Goal: Information Seeking & Learning: Learn about a topic

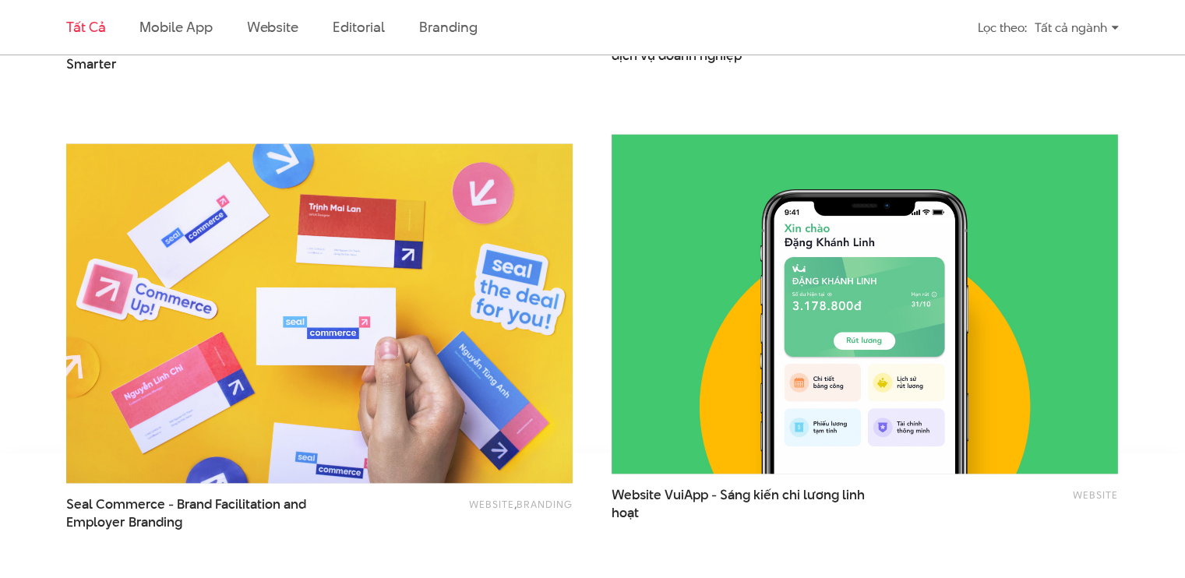
scroll to position [2960, 0]
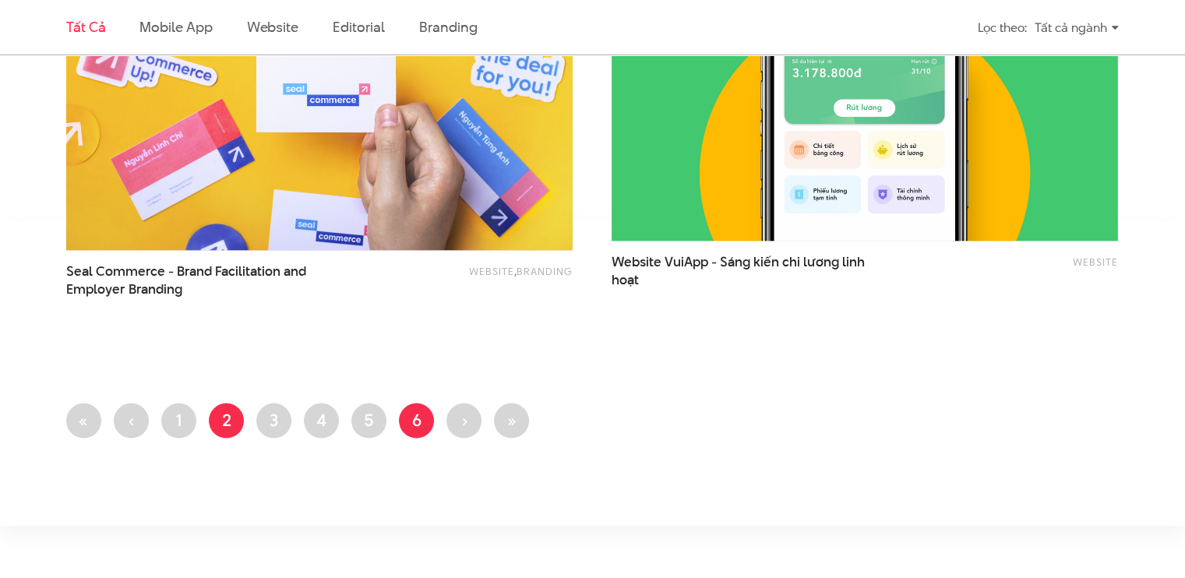
click at [401, 417] on link "Trang 6" at bounding box center [416, 420] width 35 height 35
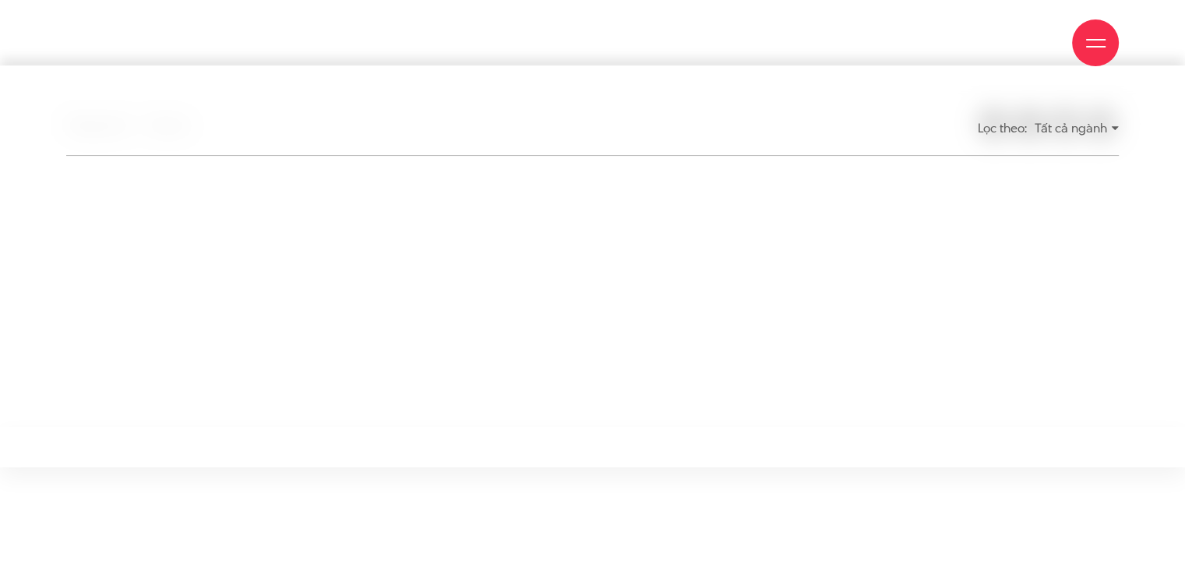
scroll to position [389, 0]
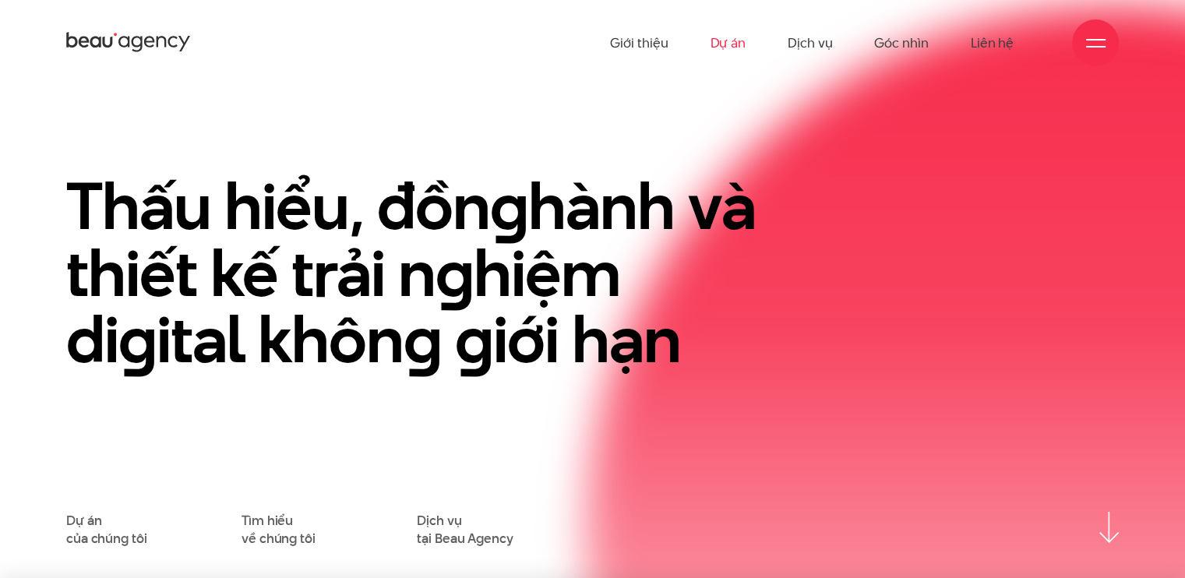
click at [728, 48] on link "Dự án" at bounding box center [728, 43] width 36 height 86
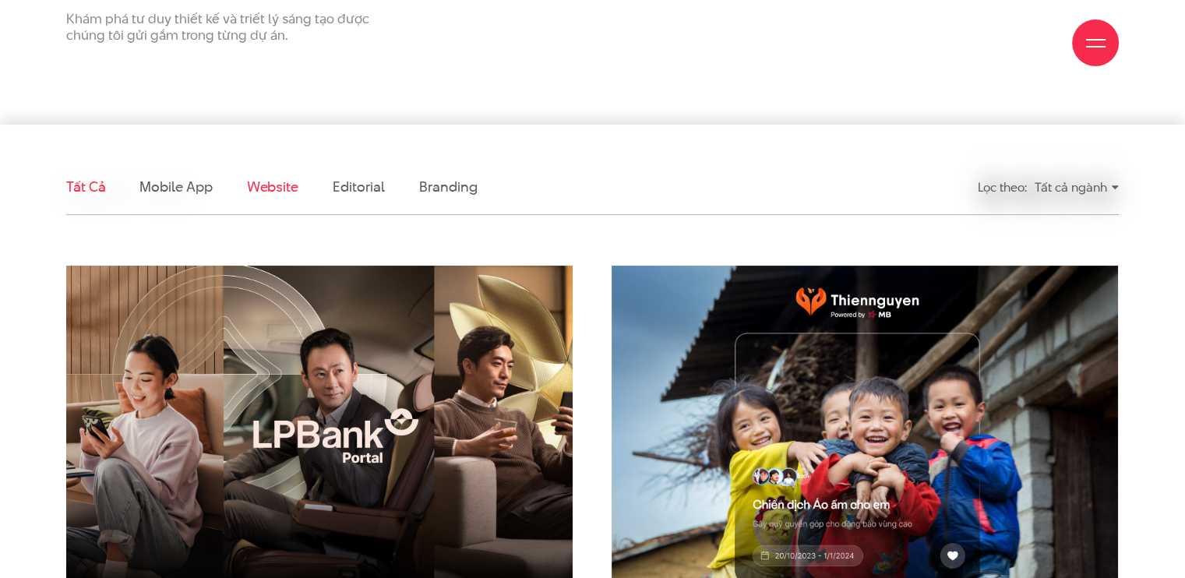
click at [277, 183] on link "Website" at bounding box center [272, 186] width 51 height 19
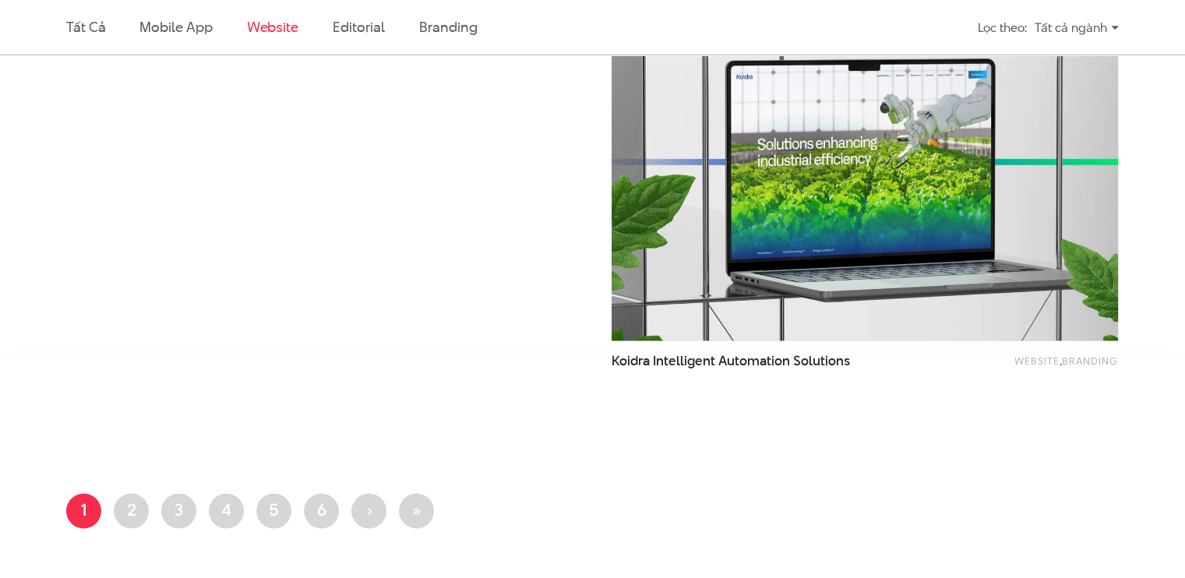
scroll to position [2730, 0]
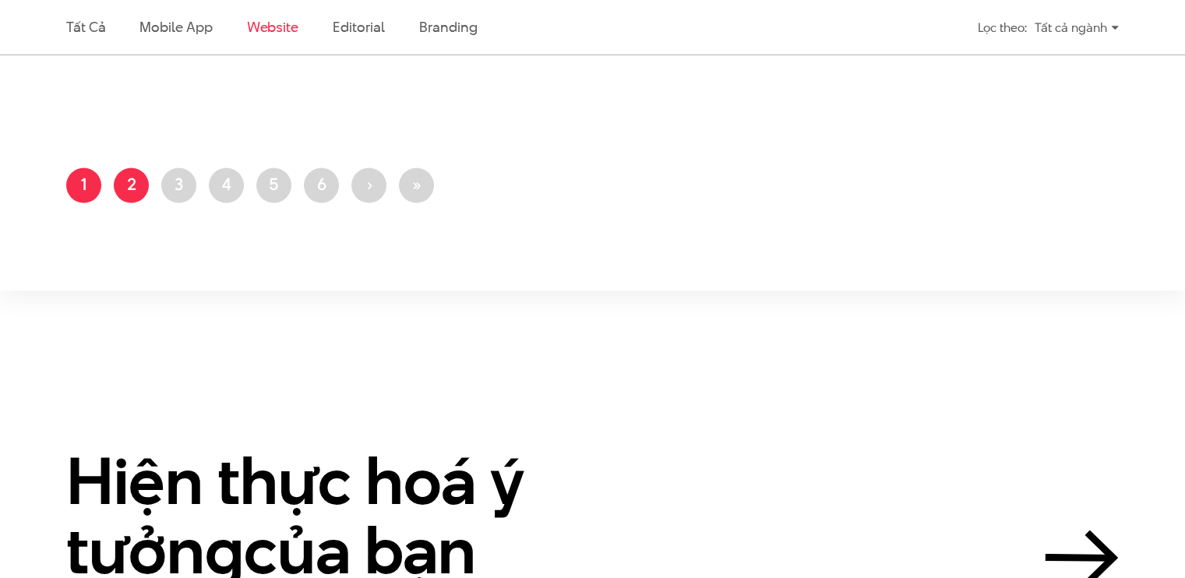
click at [138, 184] on link "Trang 2" at bounding box center [131, 184] width 35 height 35
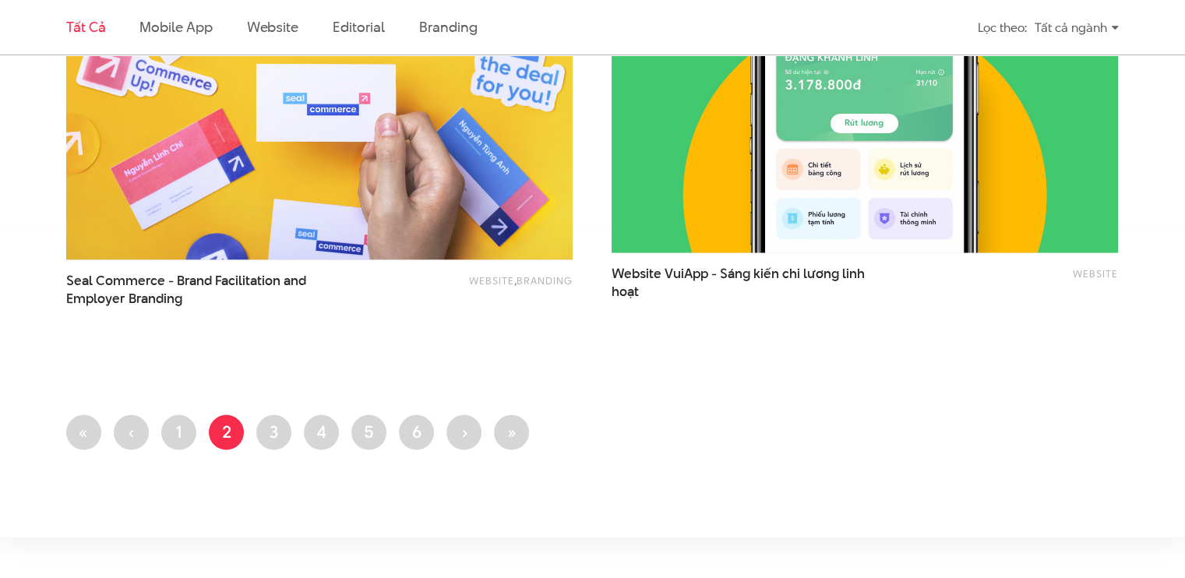
scroll to position [3116, 0]
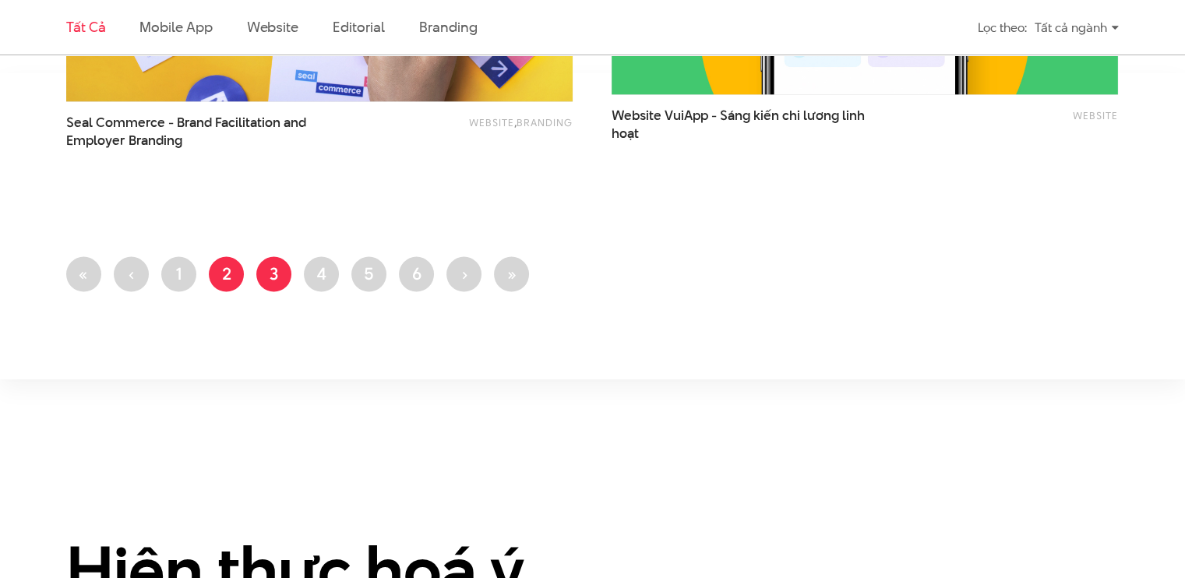
click at [284, 275] on link "Trang 3" at bounding box center [273, 274] width 35 height 35
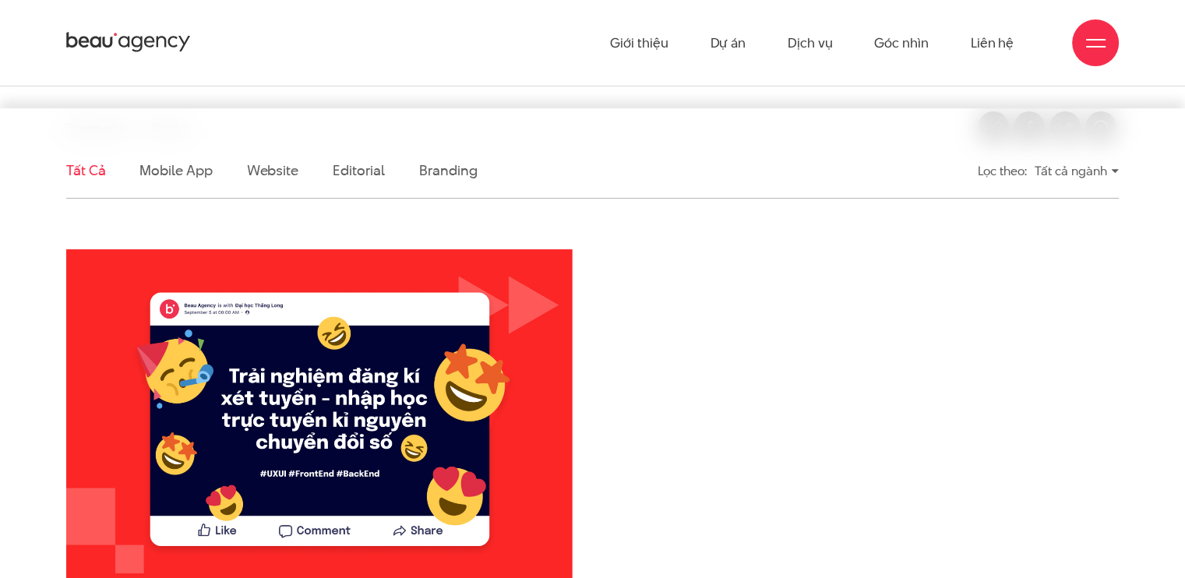
scroll to position [156, 0]
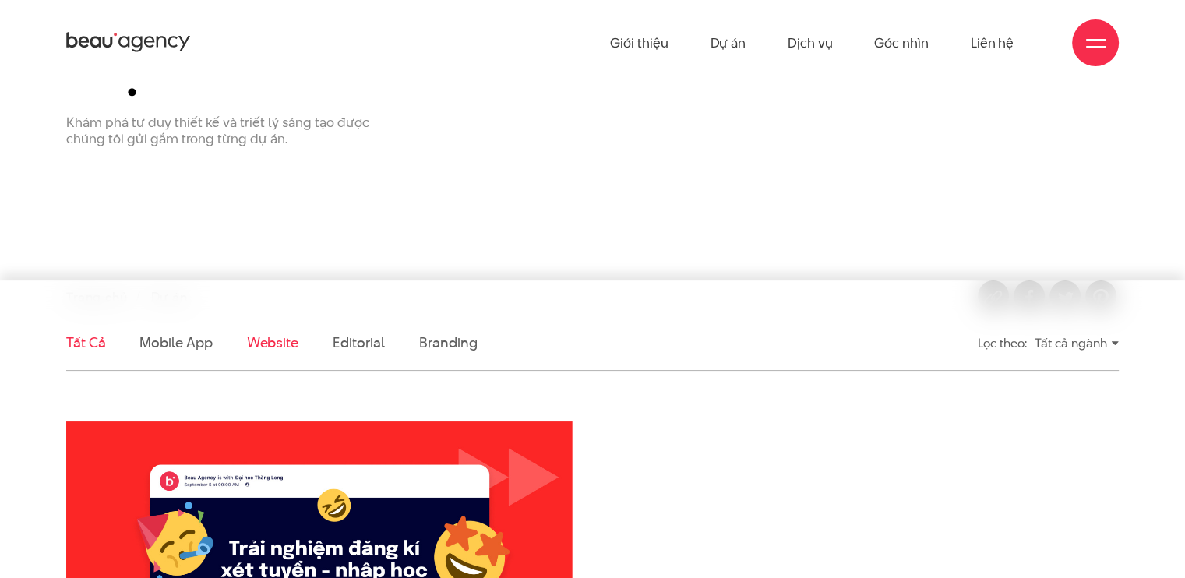
click at [285, 347] on link "Website" at bounding box center [272, 342] width 51 height 19
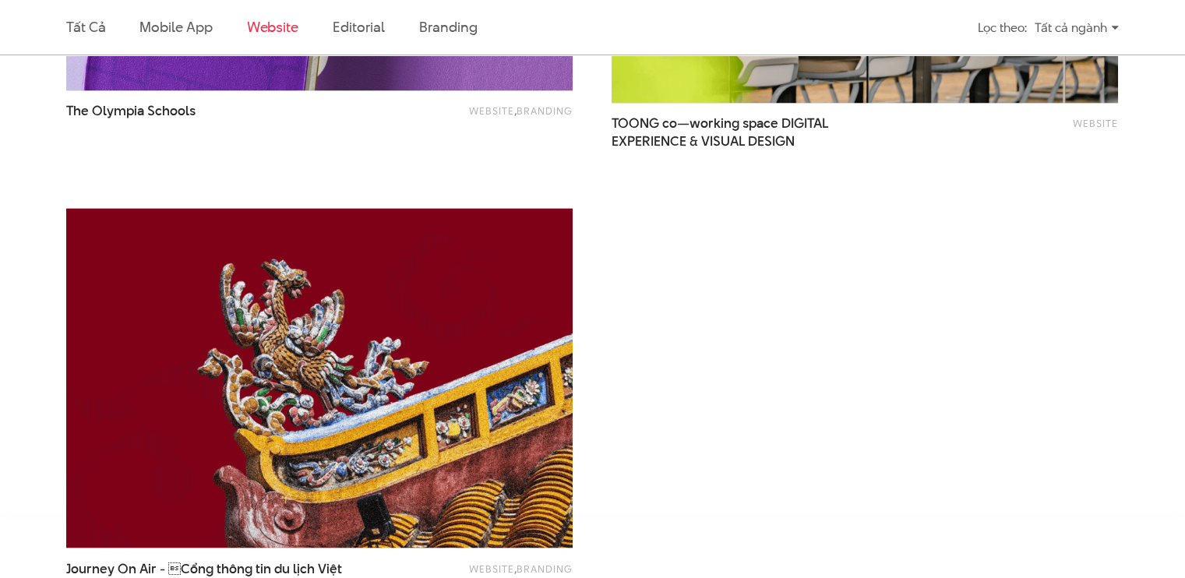
scroll to position [2963, 0]
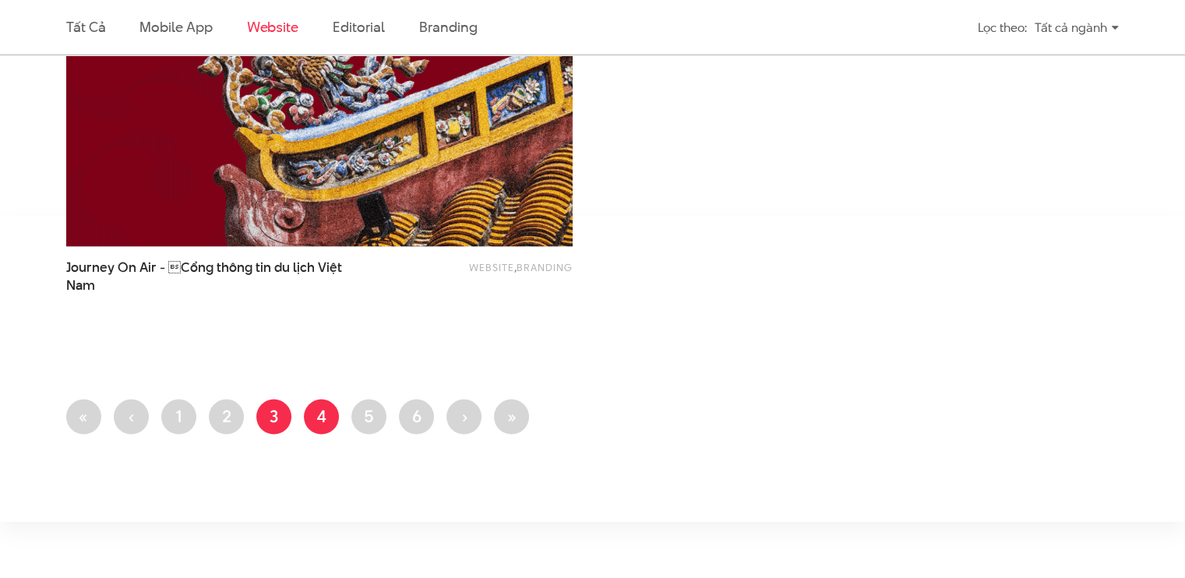
click at [305, 414] on link "Trang 4" at bounding box center [321, 417] width 35 height 35
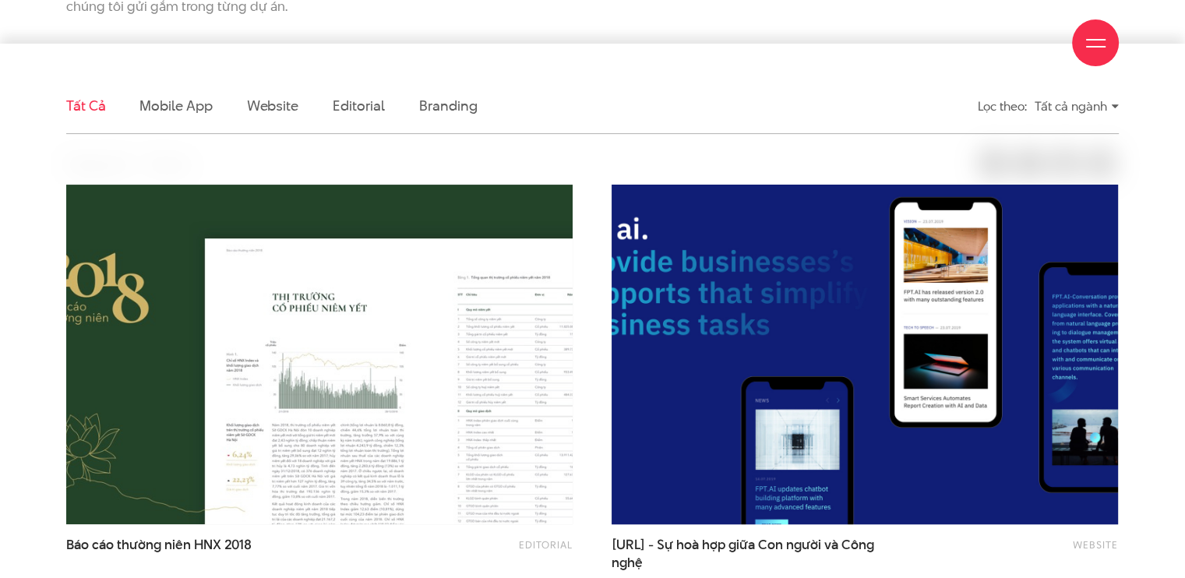
scroll to position [467, 0]
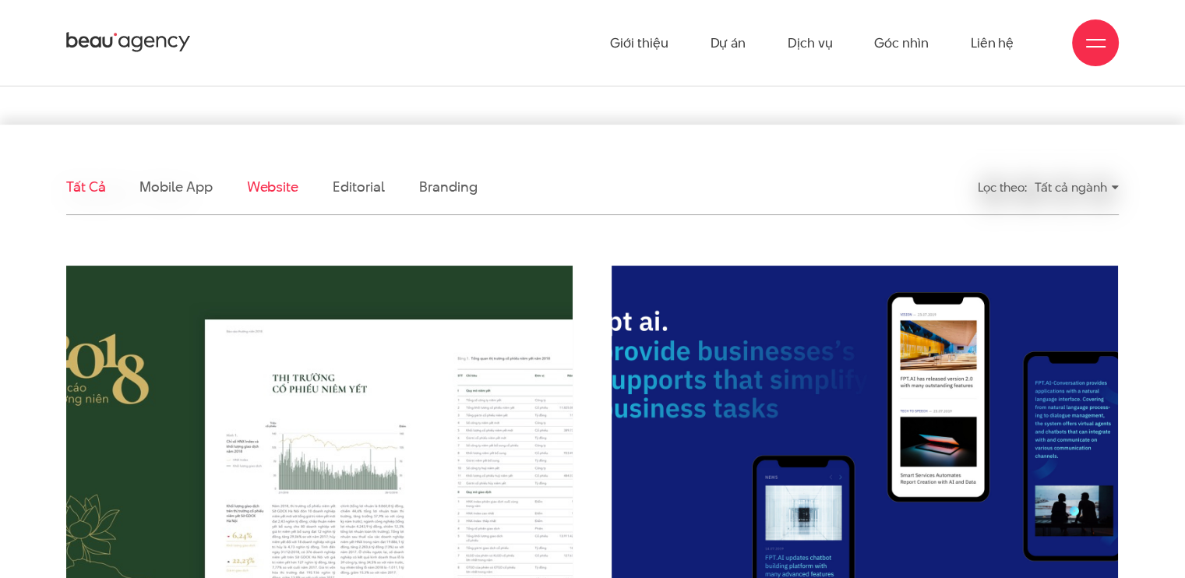
click at [255, 192] on link "Website" at bounding box center [272, 186] width 51 height 19
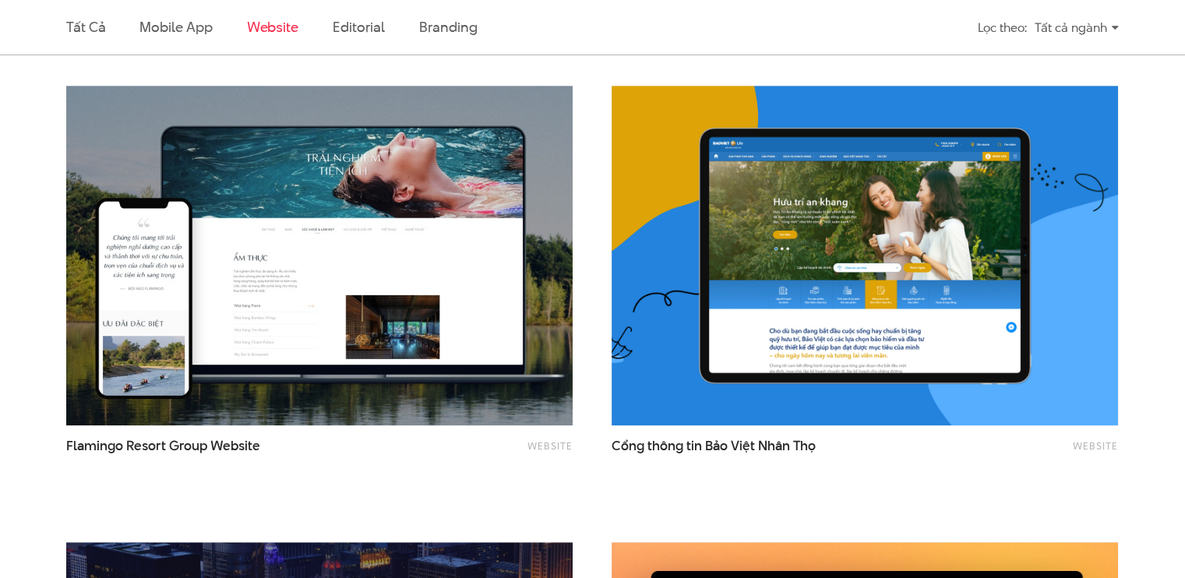
scroll to position [1873, 0]
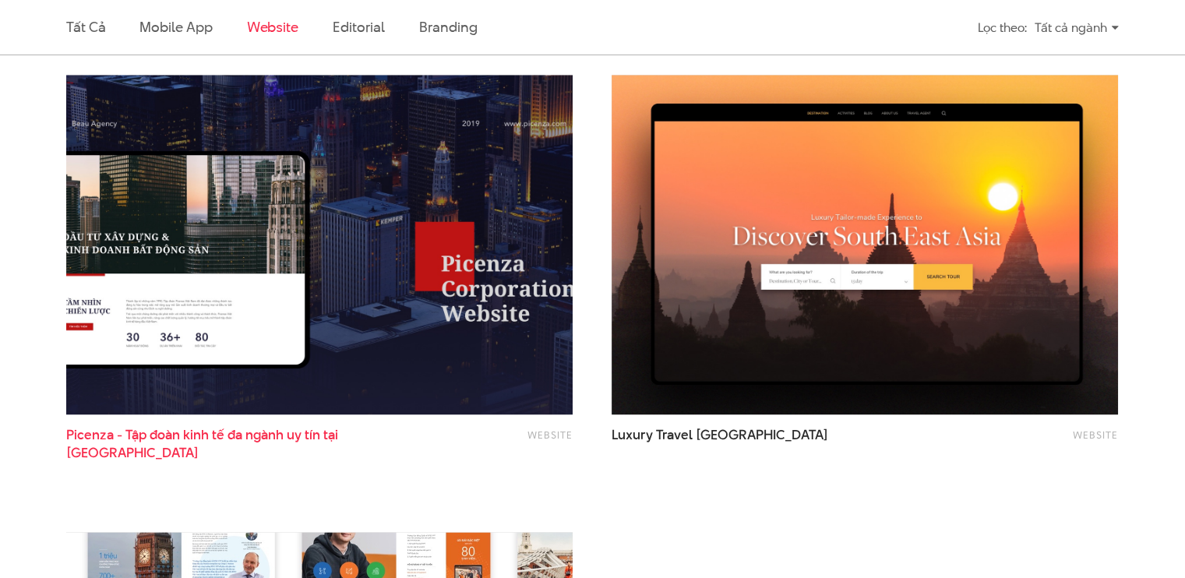
drag, startPoint x: 296, startPoint y: 266, endPoint x: 209, endPoint y: 434, distance: 189.5
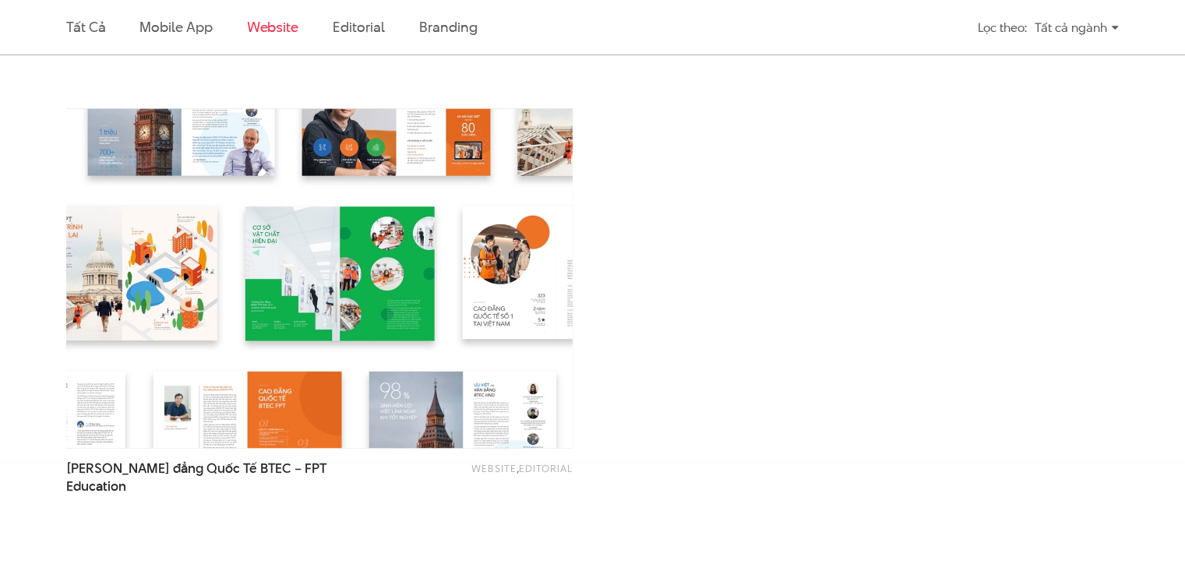
scroll to position [2496, 0]
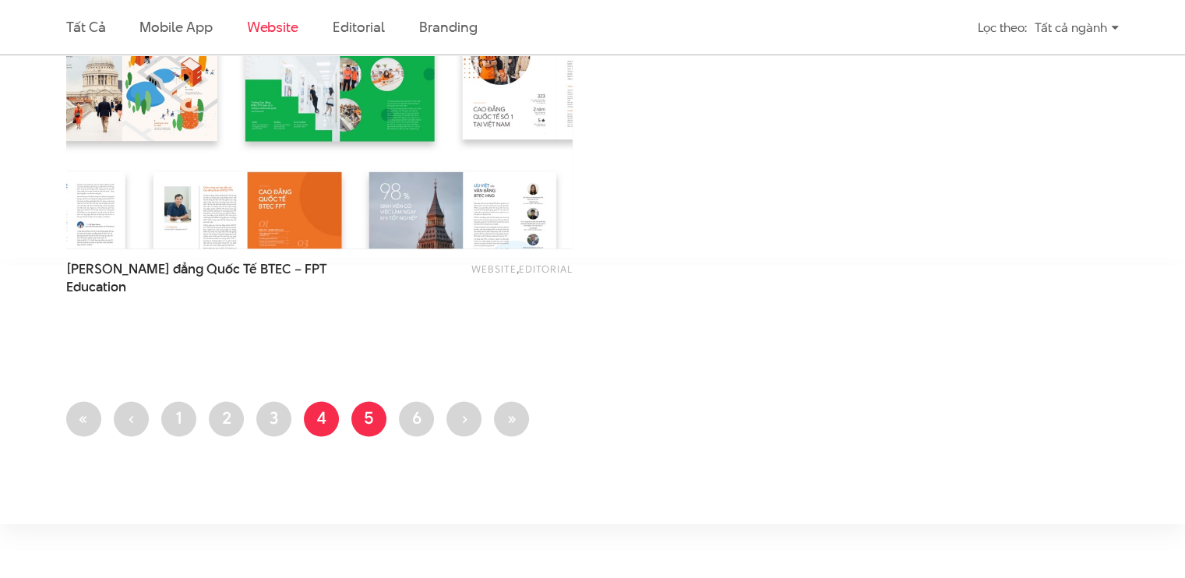
click at [372, 420] on link "Trang 5" at bounding box center [368, 418] width 35 height 35
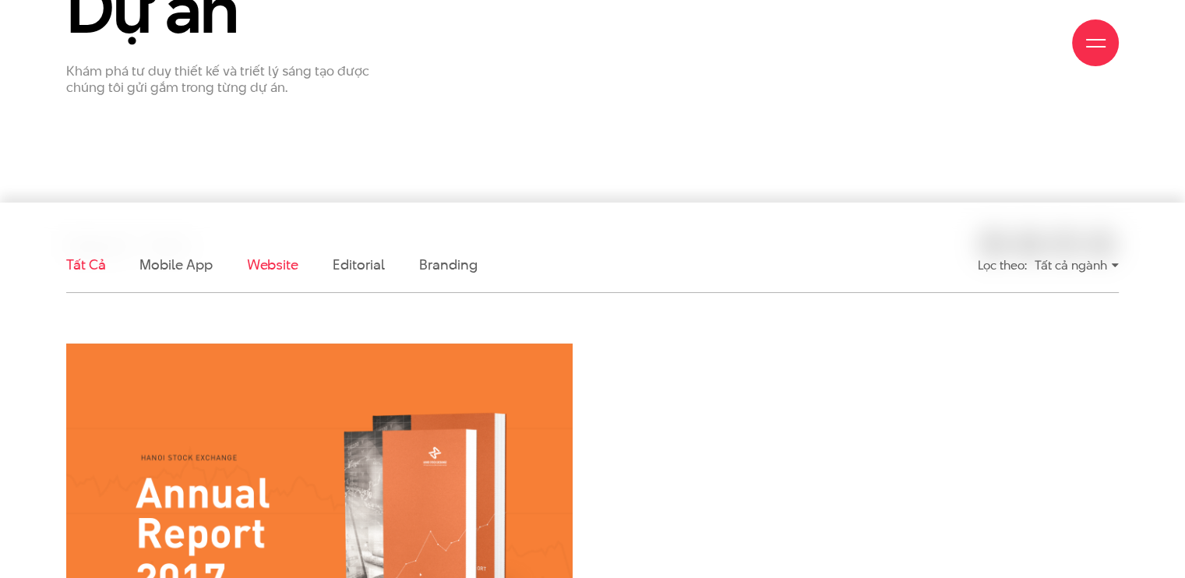
click at [265, 267] on link "Website" at bounding box center [272, 264] width 51 height 19
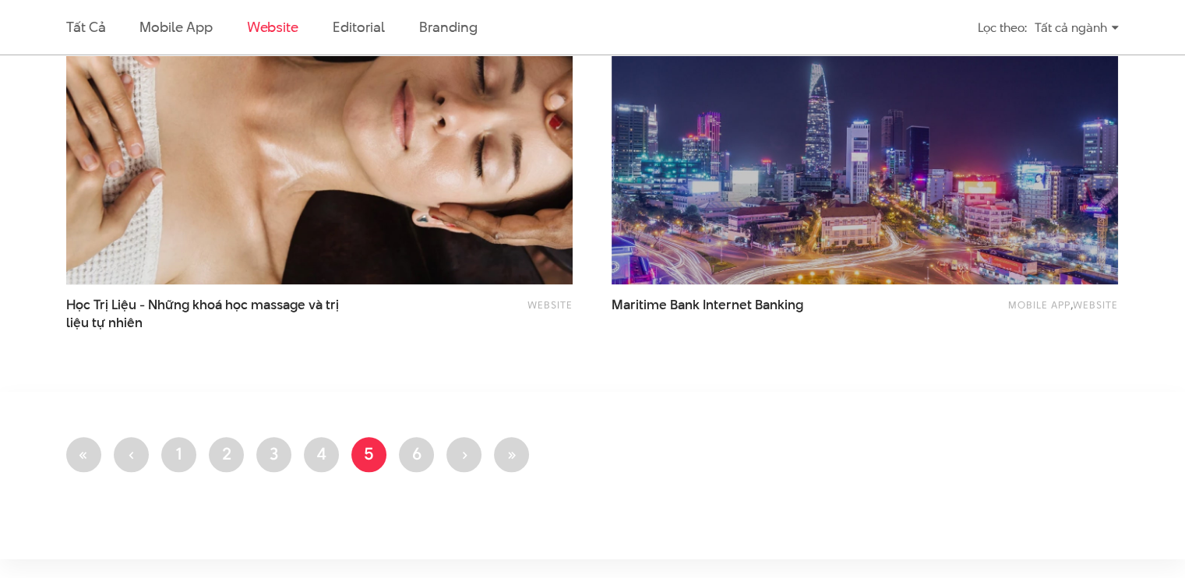
scroll to position [1561, 0]
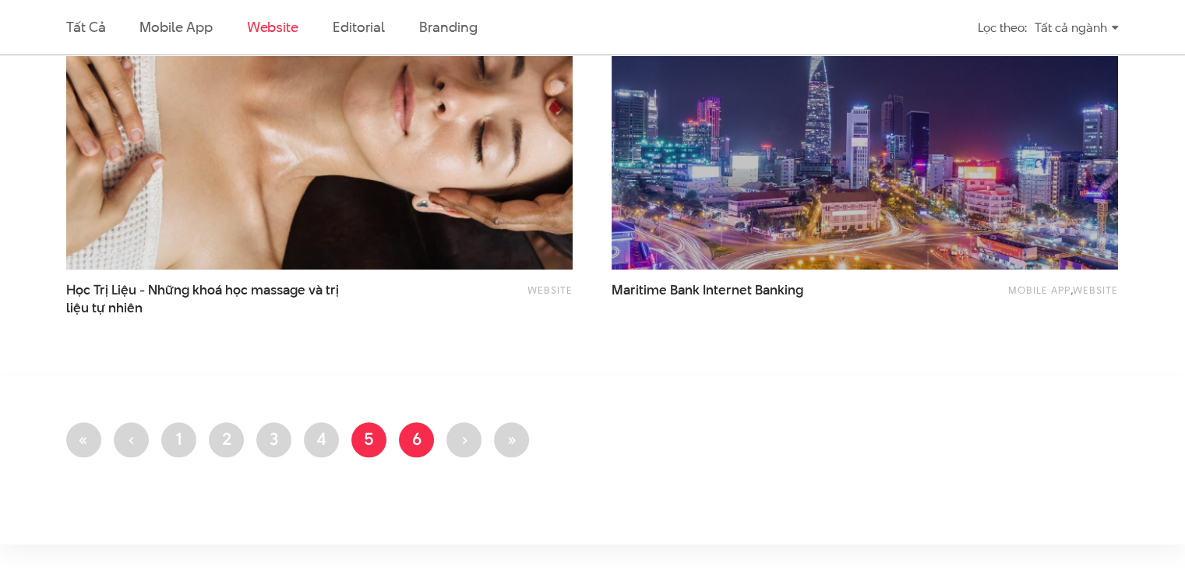
click at [420, 442] on link "Trang 6" at bounding box center [416, 439] width 35 height 35
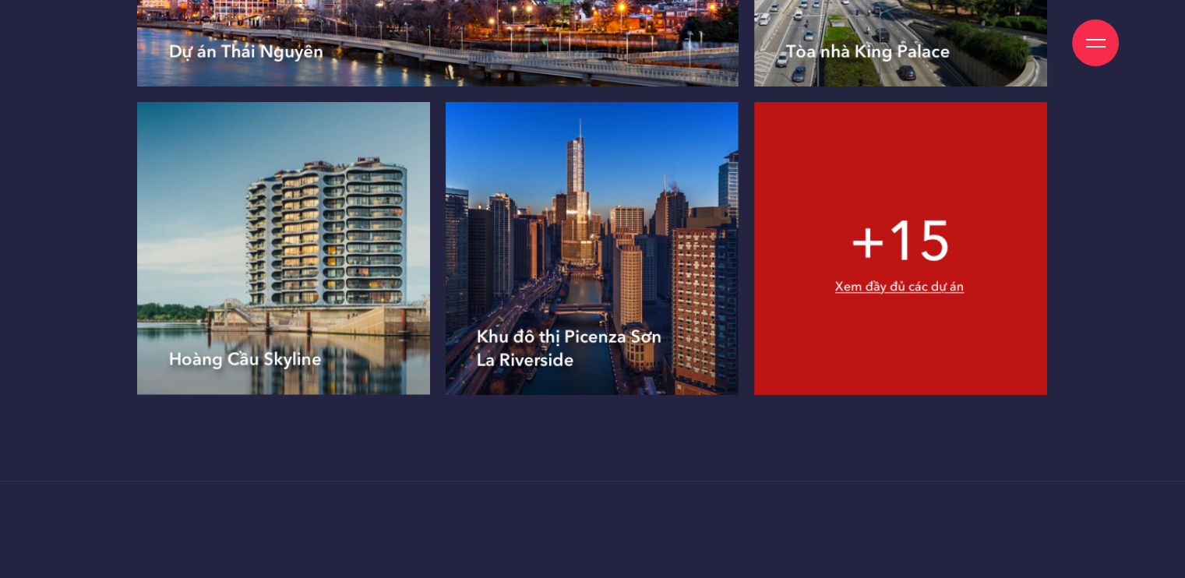
scroll to position [7946, 0]
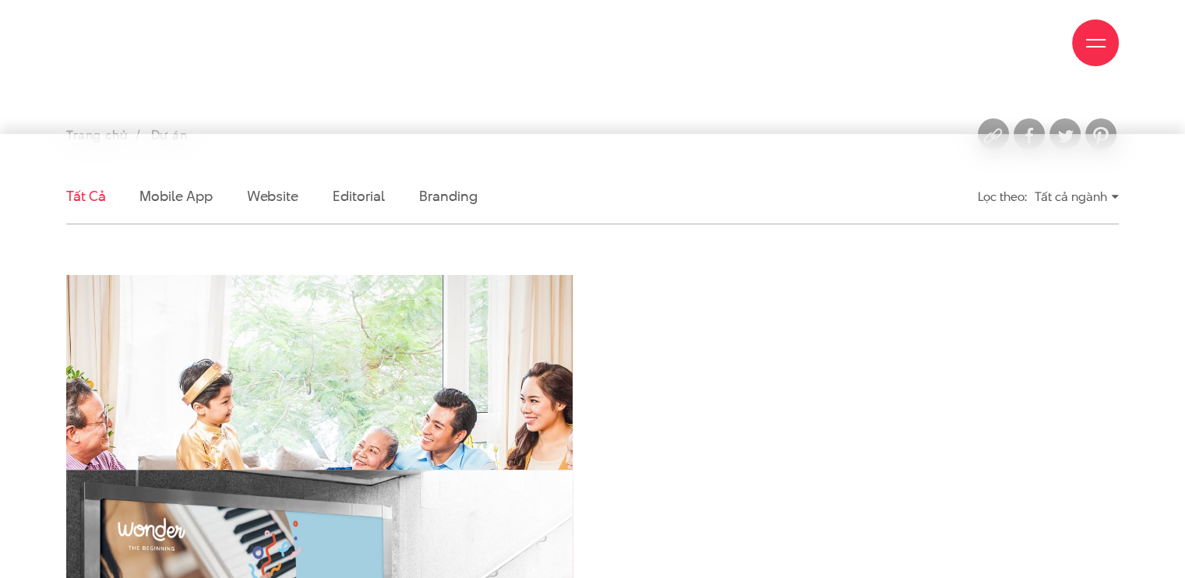
scroll to position [312, 0]
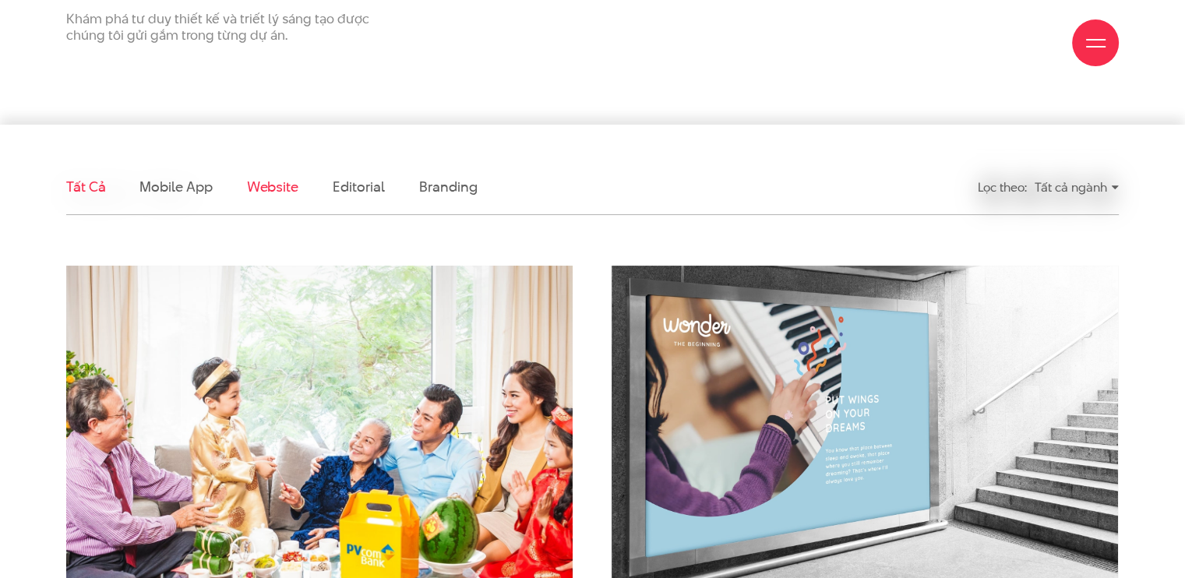
click at [284, 189] on link "Website" at bounding box center [272, 186] width 51 height 19
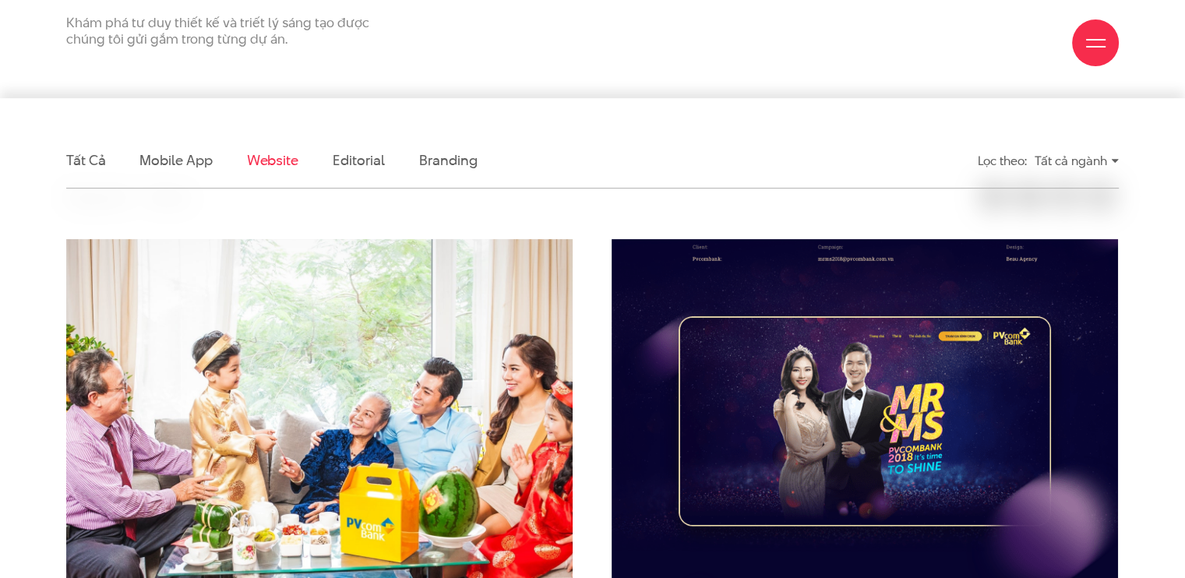
scroll to position [542, 0]
